Goal: Information Seeking & Learning: Check status

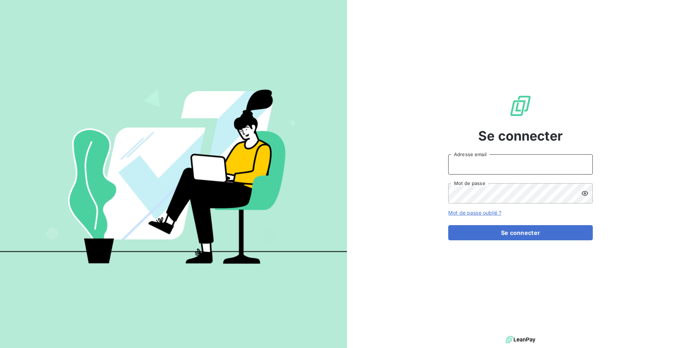
click at [463, 171] on input "Adresse email" at bounding box center [520, 164] width 144 height 20
type input "admin@enaco"
click at [448, 225] on button "Se connecter" at bounding box center [520, 232] width 144 height 15
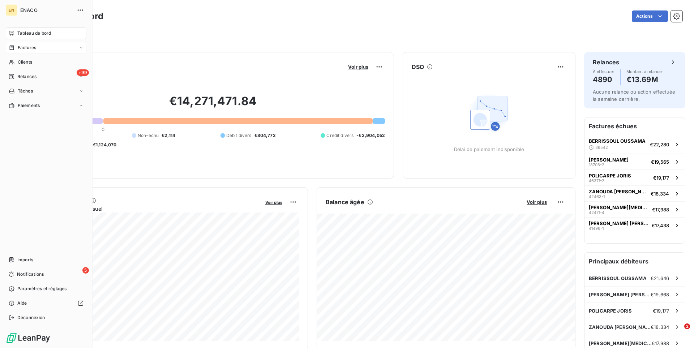
click at [53, 49] on div "Factures" at bounding box center [46, 48] width 81 height 12
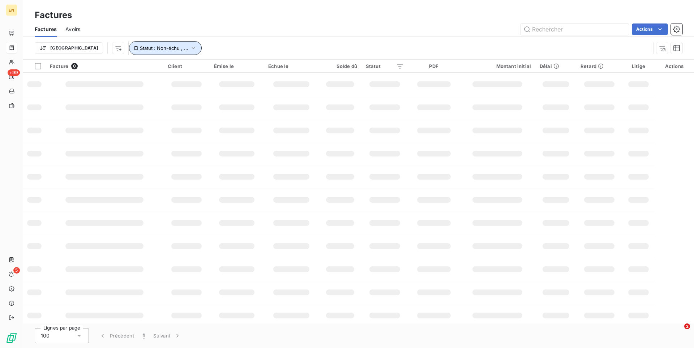
click at [140, 49] on span "Statut : Non-échu , ..." at bounding box center [164, 48] width 48 height 6
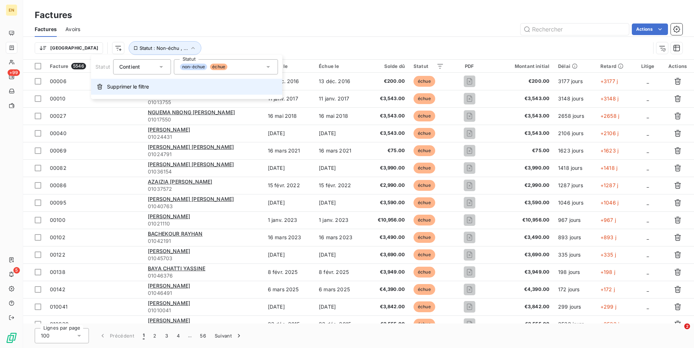
click at [126, 93] on button "Supprimer le filtre" at bounding box center [186, 87] width 191 height 16
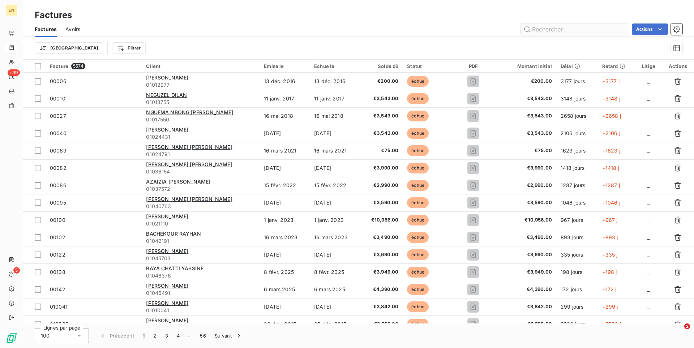
click at [552, 30] on input "text" at bounding box center [574, 29] width 108 height 12
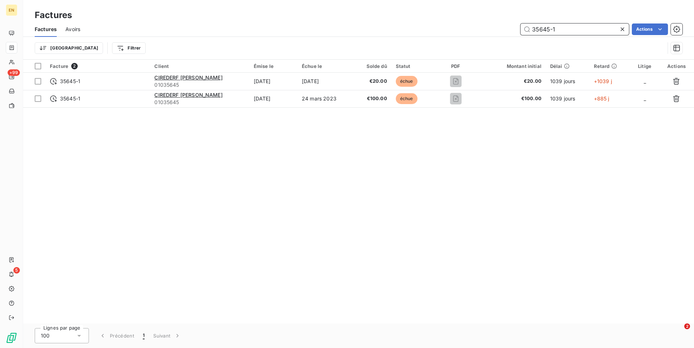
drag, startPoint x: 562, startPoint y: 30, endPoint x: 499, endPoint y: 30, distance: 63.2
click at [520, 30] on input "35645-1" at bounding box center [574, 29] width 108 height 12
paste input "18380"
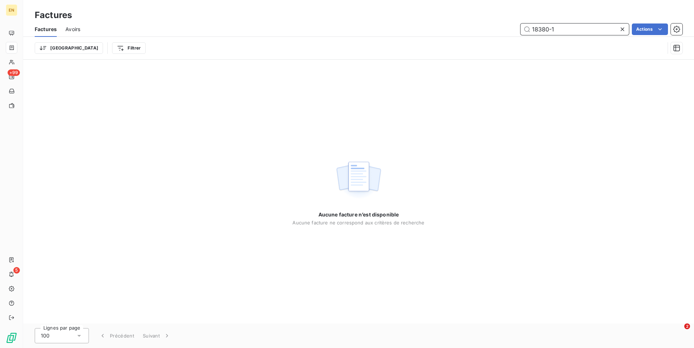
drag, startPoint x: 571, startPoint y: 24, endPoint x: 556, endPoint y: 29, distance: 15.5
click at [520, 23] on input "18380-1" at bounding box center [574, 29] width 108 height 12
drag, startPoint x: 567, startPoint y: 29, endPoint x: 472, endPoint y: 27, distance: 95.0
click at [520, 27] on input "18380-1" at bounding box center [574, 29] width 108 height 12
paste input "45535"
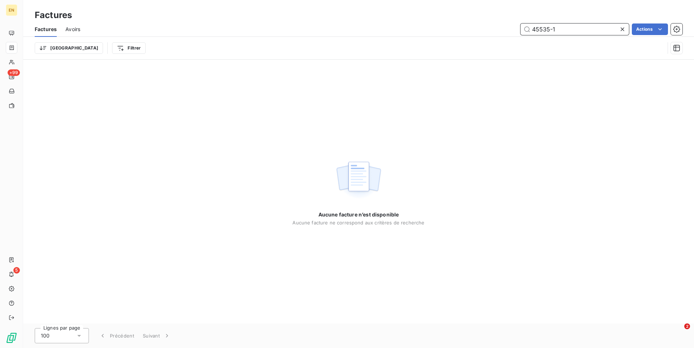
type input "45535-1"
click at [487, 31] on div "45535-1 Actions" at bounding box center [385, 29] width 593 height 12
click at [46, 30] on span "Factures" at bounding box center [46, 29] width 22 height 7
click at [621, 30] on icon at bounding box center [622, 29] width 4 height 4
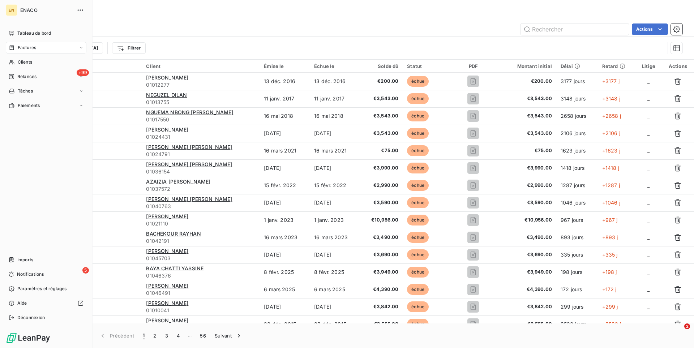
click at [33, 56] on nav "Tableau de bord Factures Clients +99 Relances Tâches Paiements" at bounding box center [46, 69] width 81 height 84
click at [33, 57] on div "Clients" at bounding box center [46, 62] width 81 height 12
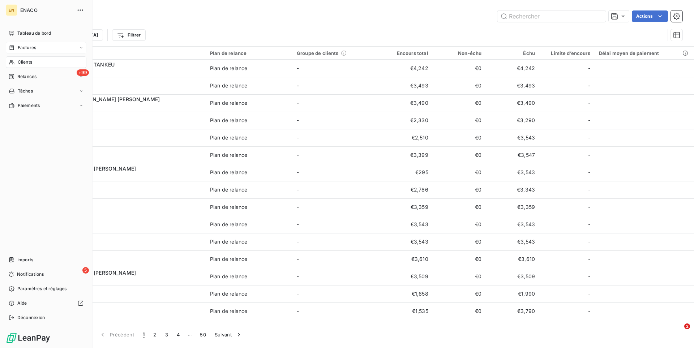
click at [31, 42] on div "Factures" at bounding box center [46, 48] width 81 height 12
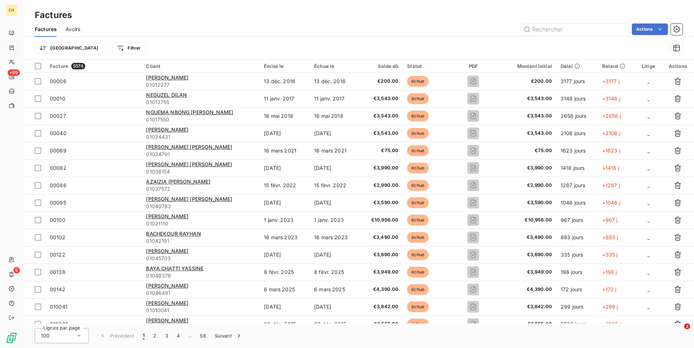
click at [396, 334] on div "Lignes par page 100 Précédent 1 2 3 4 … 56 Suivant" at bounding box center [358, 335] width 670 height 25
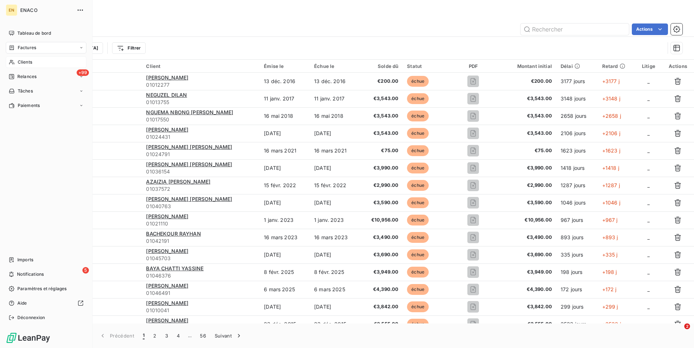
click at [12, 59] on div "Clients" at bounding box center [46, 62] width 81 height 12
click at [35, 59] on div "Clients" at bounding box center [46, 62] width 81 height 12
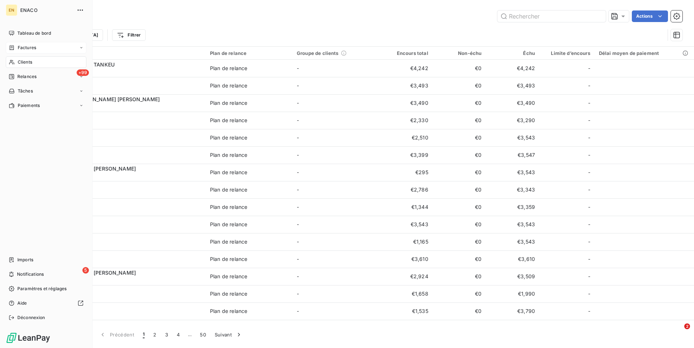
click at [31, 48] on span "Factures" at bounding box center [27, 47] width 18 height 7
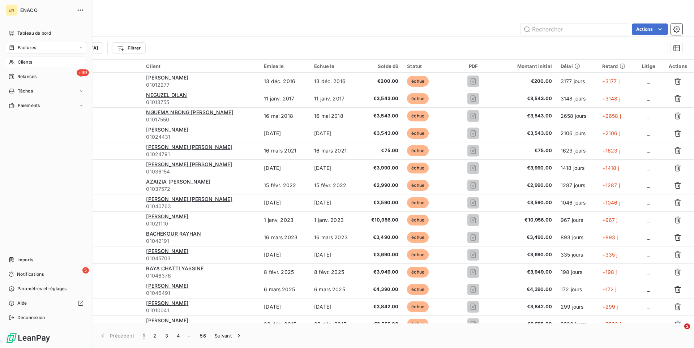
click at [20, 62] on span "Clients" at bounding box center [25, 62] width 14 height 7
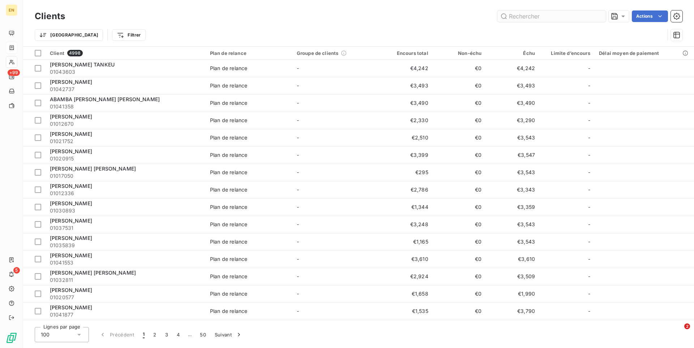
drag, startPoint x: 538, startPoint y: 11, endPoint x: 537, endPoint y: 15, distance: 4.0
click at [537, 15] on input "text" at bounding box center [551, 16] width 108 height 12
click at [538, 20] on input "text" at bounding box center [551, 16] width 108 height 12
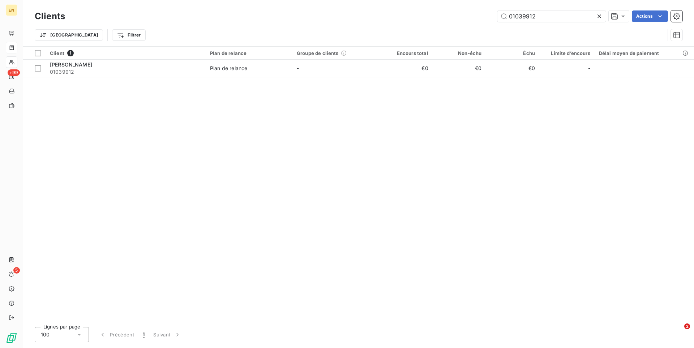
type input "01039912"
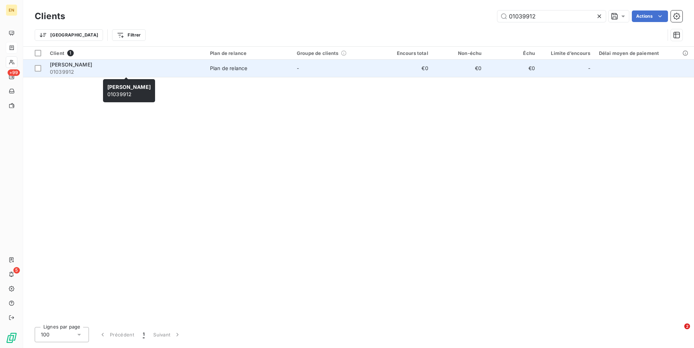
click at [184, 75] on span "01039912" at bounding box center [125, 71] width 151 height 7
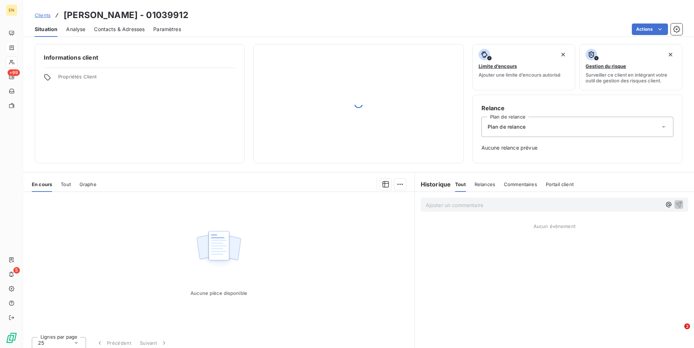
click at [254, 73] on div at bounding box center [358, 103] width 210 height 119
click at [77, 182] on div "En cours Tout Graphe" at bounding box center [218, 184] width 391 height 15
click at [65, 188] on div "Tout" at bounding box center [66, 184] width 10 height 15
click at [40, 187] on div "En cours" at bounding box center [42, 184] width 20 height 15
click at [46, 17] on span "Clients" at bounding box center [43, 15] width 16 height 6
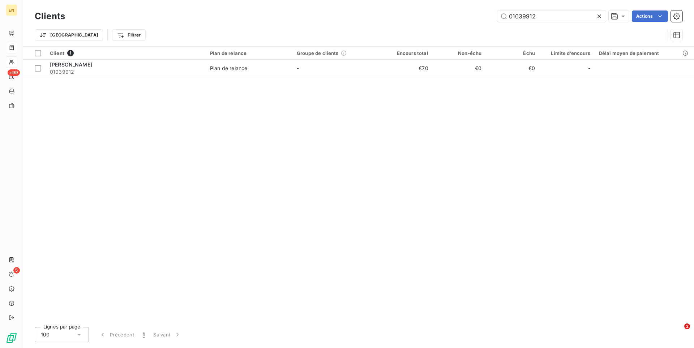
click at [285, 29] on div "Trier Filtrer" at bounding box center [350, 35] width 630 height 14
click at [362, 17] on div "01039912 Actions" at bounding box center [378, 16] width 608 height 12
